Goal: Find specific page/section: Find specific page/section

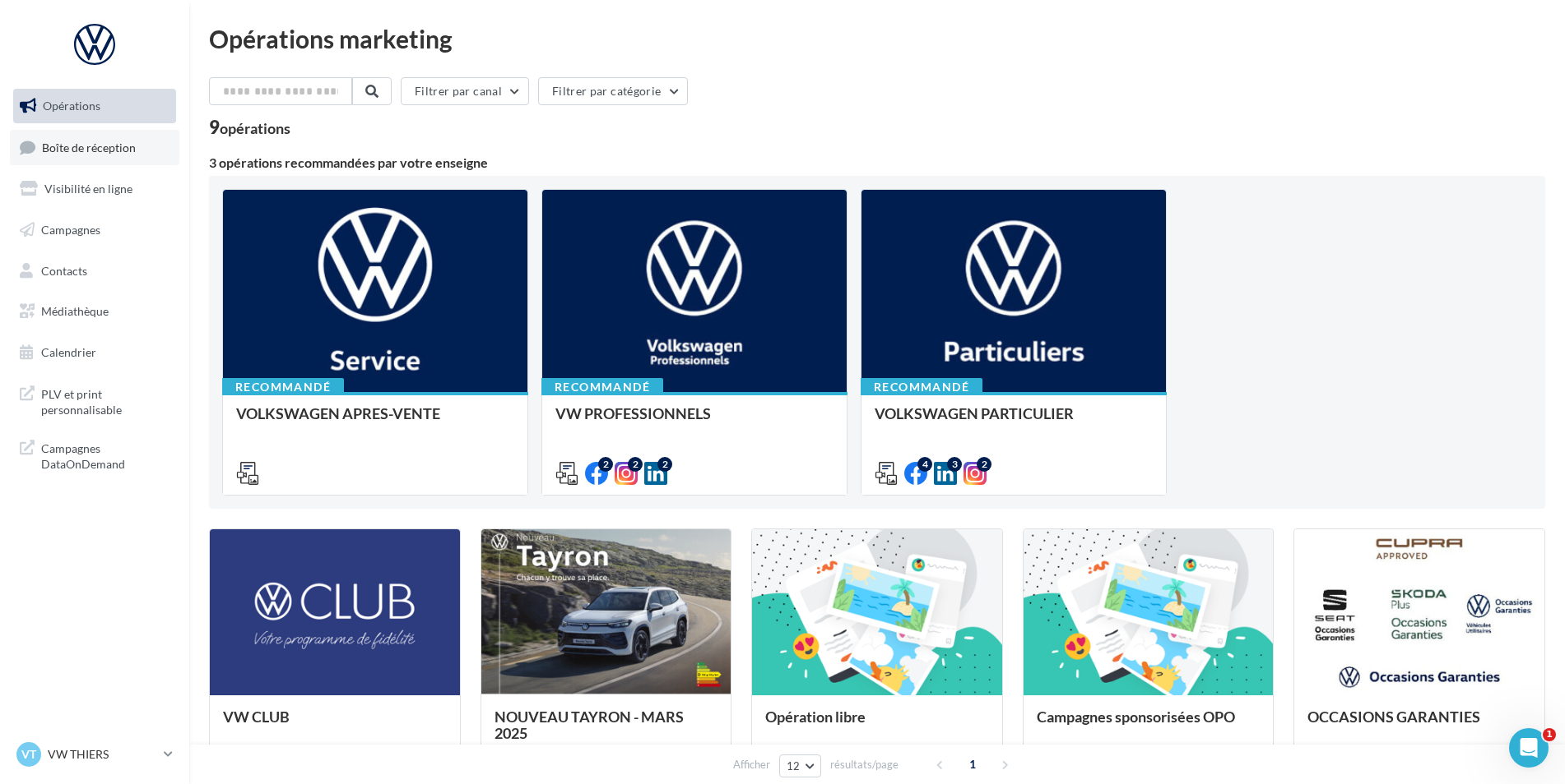
click at [102, 155] on link "Boîte de réception" at bounding box center [95, 148] width 170 height 35
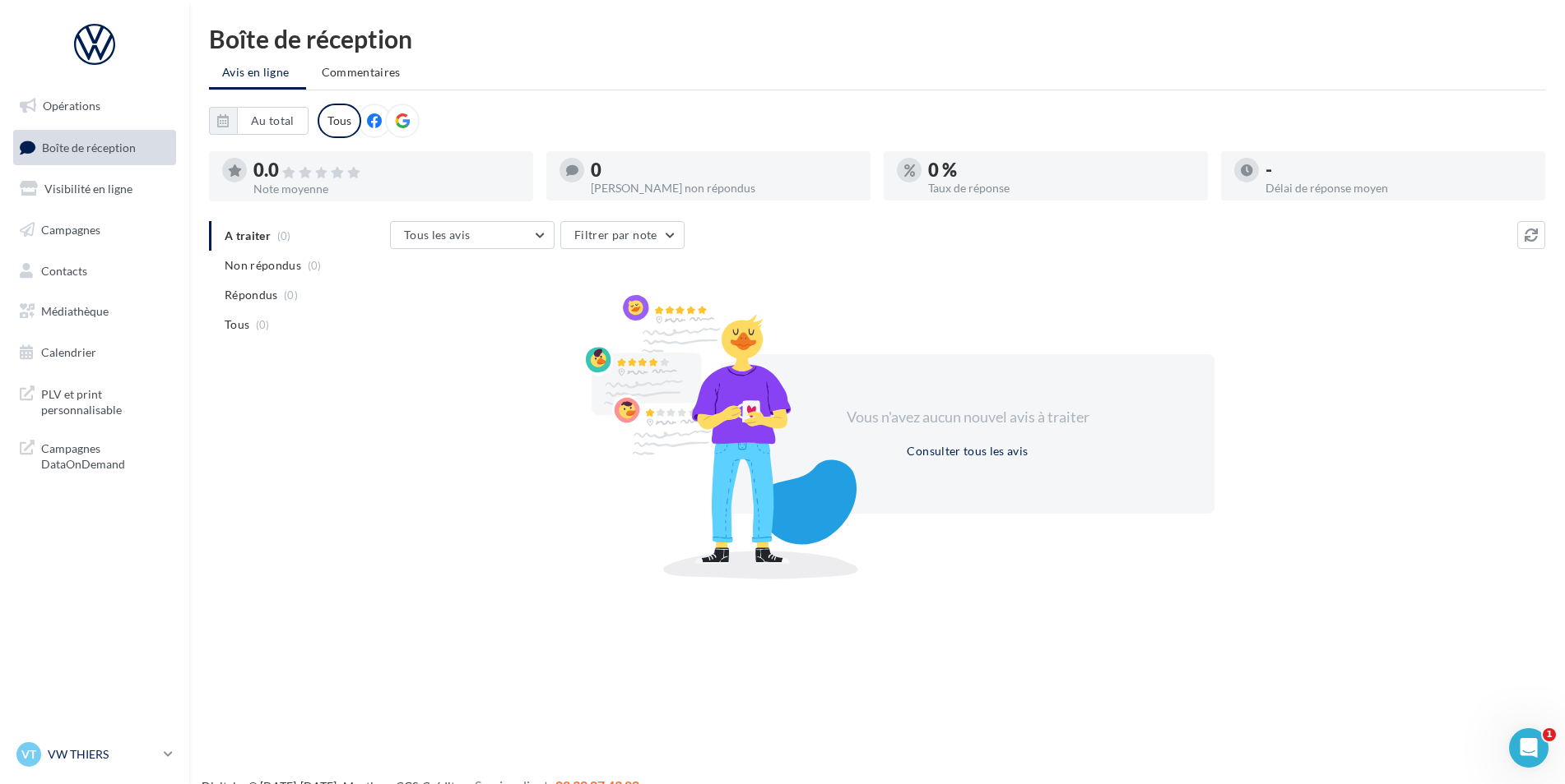
click at [106, 748] on p "VW THIERS" at bounding box center [102, 755] width 109 height 17
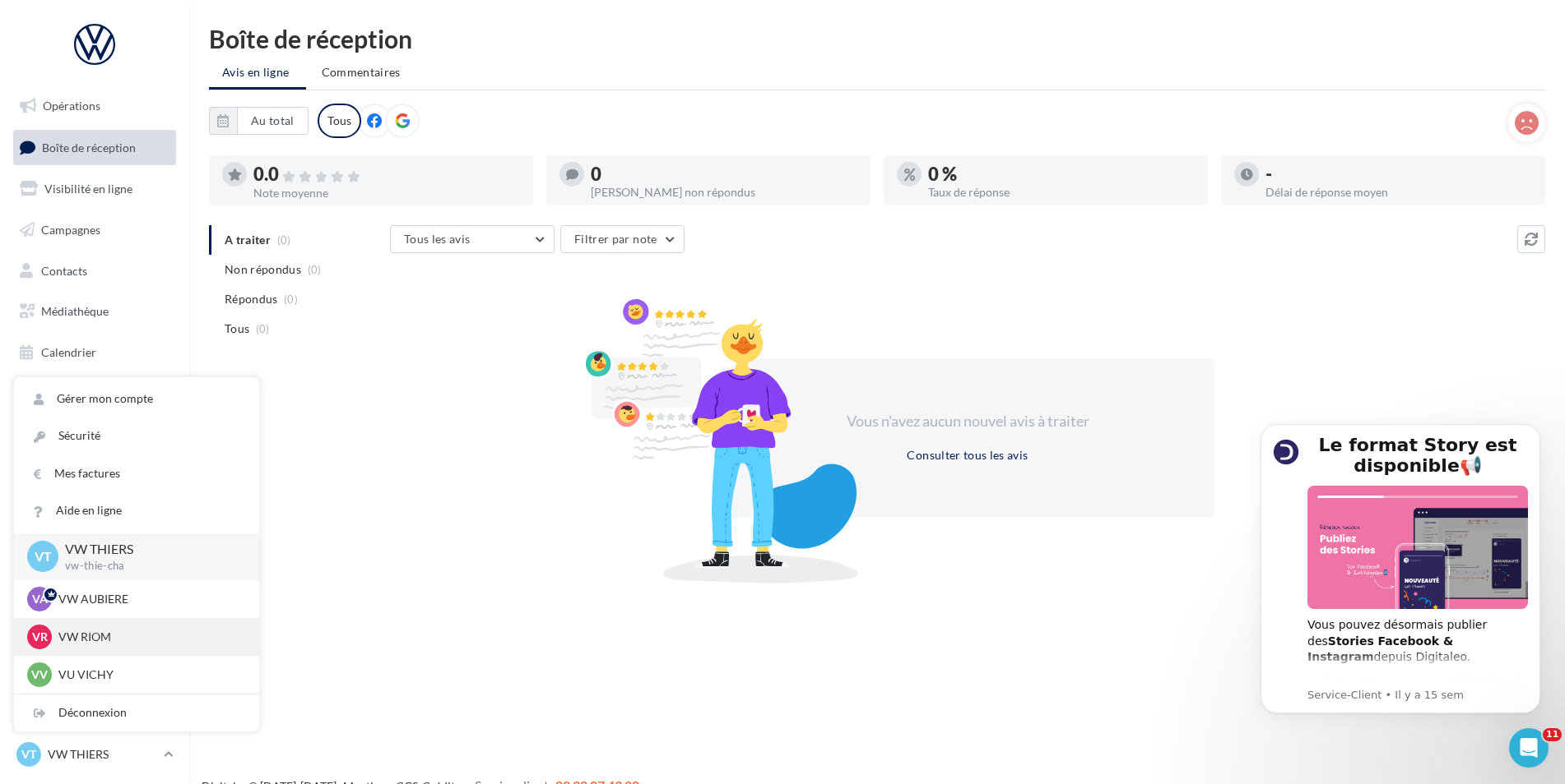
click at [107, 635] on p "VW RIOM" at bounding box center [149, 638] width 181 height 17
